Goal: Information Seeking & Learning: Learn about a topic

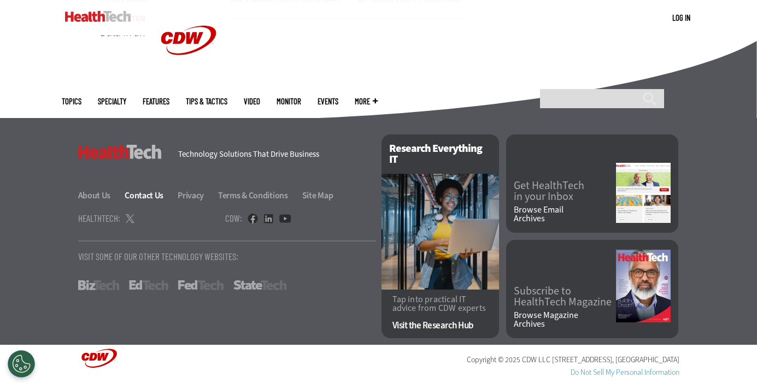
click at [140, 197] on link "Contact Us" at bounding box center [150, 195] width 51 height 11
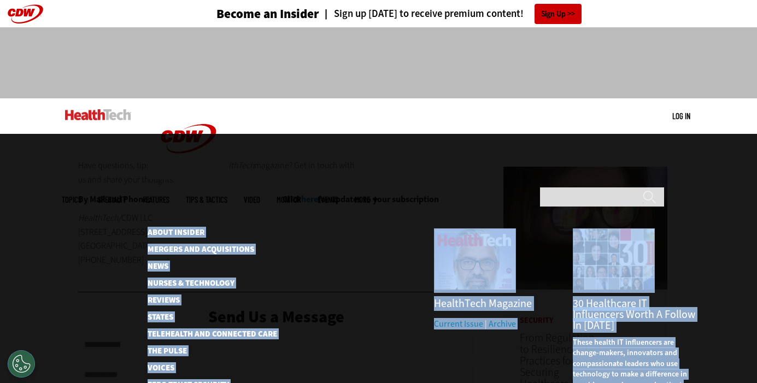
drag, startPoint x: 459, startPoint y: 116, endPoint x: 270, endPoint y: 160, distance: 194.2
click at [270, 182] on nav "Main menu Topics Specialty Features Tips & Tactics Video MonITor Events More Se…" at bounding box center [379, 182] width 634 height 0
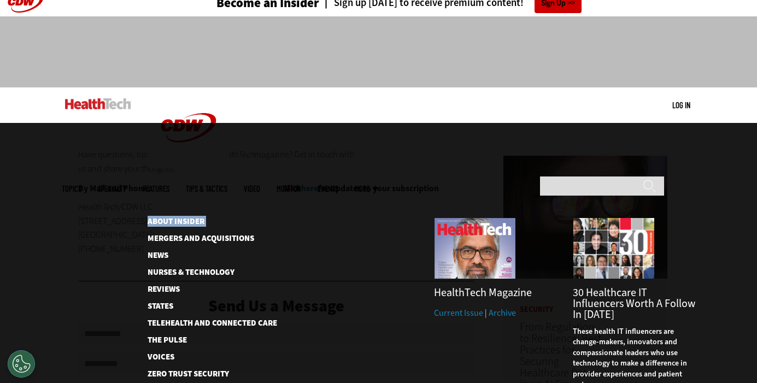
scroll to position [14, 0]
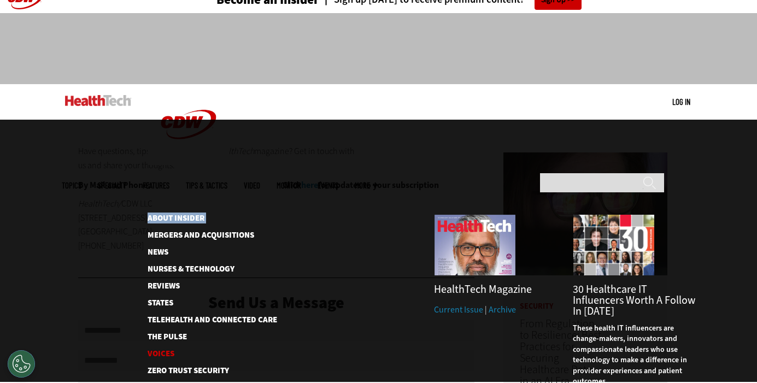
click at [170, 350] on link "Voices" at bounding box center [204, 354] width 112 height 8
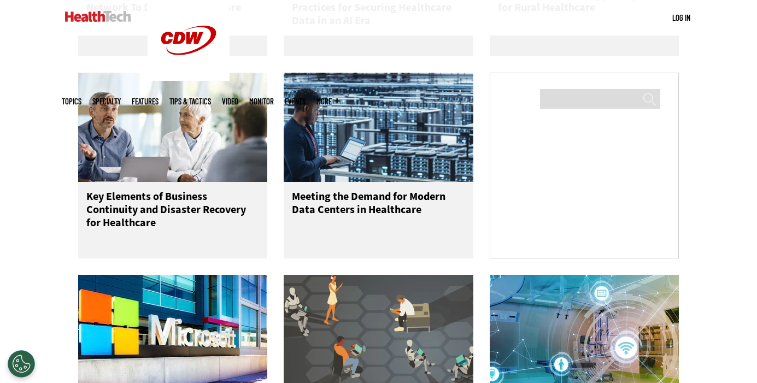
scroll to position [845, 0]
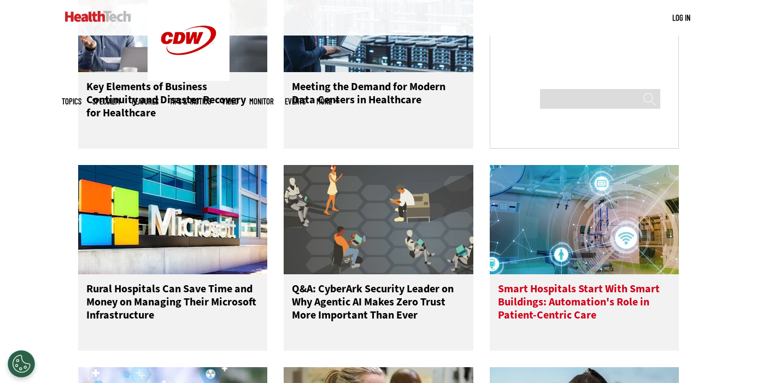
click at [528, 299] on h3 "Smart Hospitals Start With Smart Buildings: Automation's Role in Patient-Centri…" at bounding box center [584, 305] width 173 height 44
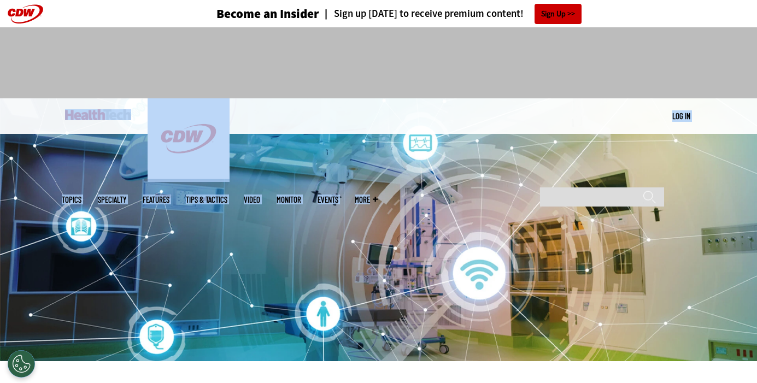
drag, startPoint x: 458, startPoint y: 119, endPoint x: 538, endPoint y: 86, distance: 86.3
